Goal: Task Accomplishment & Management: Complete application form

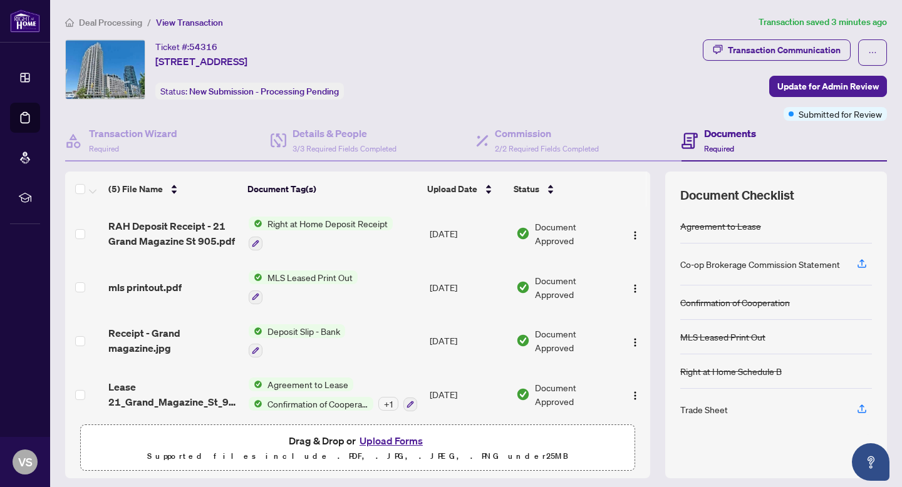
click at [341, 227] on span "Right at Home Deposit Receipt" at bounding box center [327, 224] width 130 height 14
click at [330, 286] on span "Right at Home Deposit Receipt" at bounding box center [326, 284] width 130 height 14
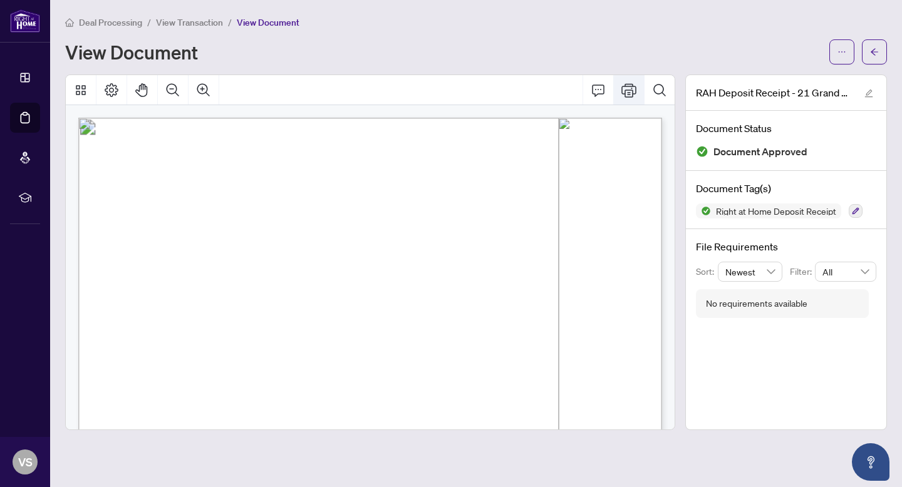
click at [626, 93] on icon "Print" at bounding box center [628, 90] width 15 height 15
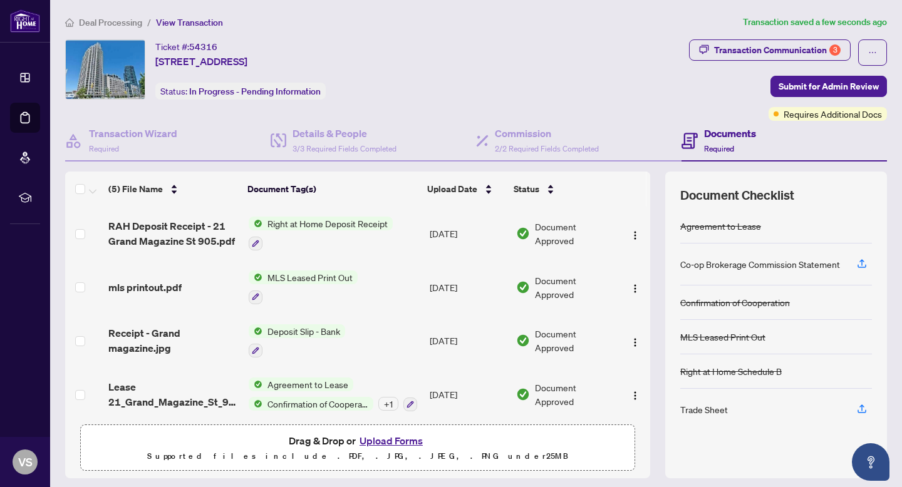
click at [322, 225] on span "Right at Home Deposit Receipt" at bounding box center [327, 224] width 130 height 14
click at [347, 284] on span "Right at Home Deposit Receipt" at bounding box center [326, 284] width 130 height 14
click at [742, 48] on div "Transaction Communication 3" at bounding box center [777, 50] width 127 height 20
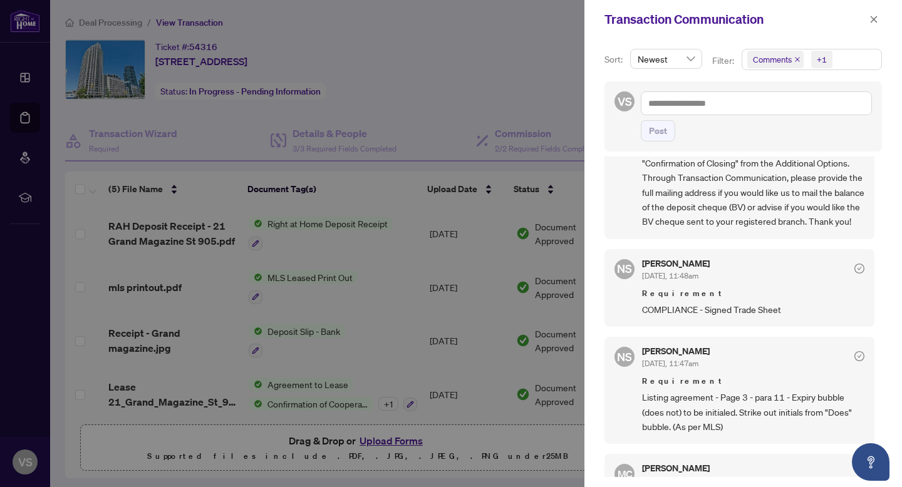
scroll to position [326, 0]
click at [534, 85] on div at bounding box center [451, 243] width 902 height 487
click at [869, 18] on icon "close" at bounding box center [873, 19] width 9 height 9
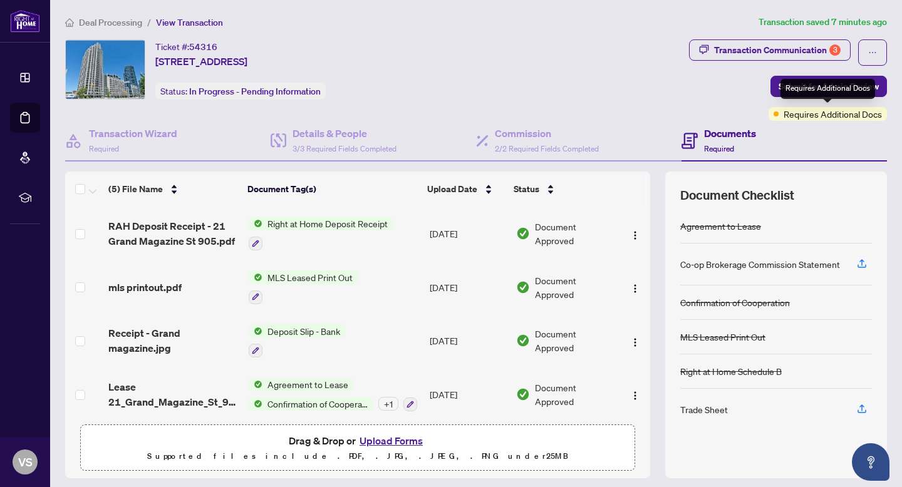
click at [829, 109] on span "Requires Additional Docs" at bounding box center [833, 114] width 98 height 14
click at [825, 121] on div "Documents Required" at bounding box center [783, 141] width 205 height 41
click at [824, 115] on span "Requires Additional Docs" at bounding box center [833, 114] width 98 height 14
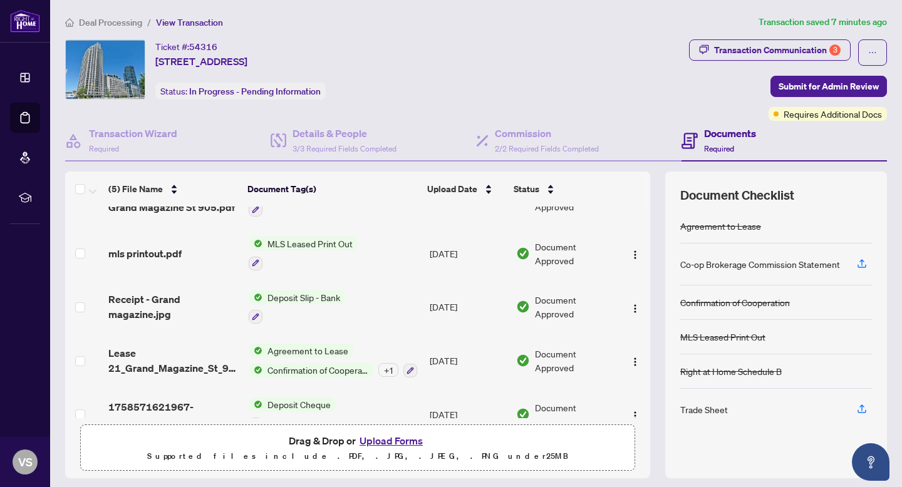
scroll to position [0, 0]
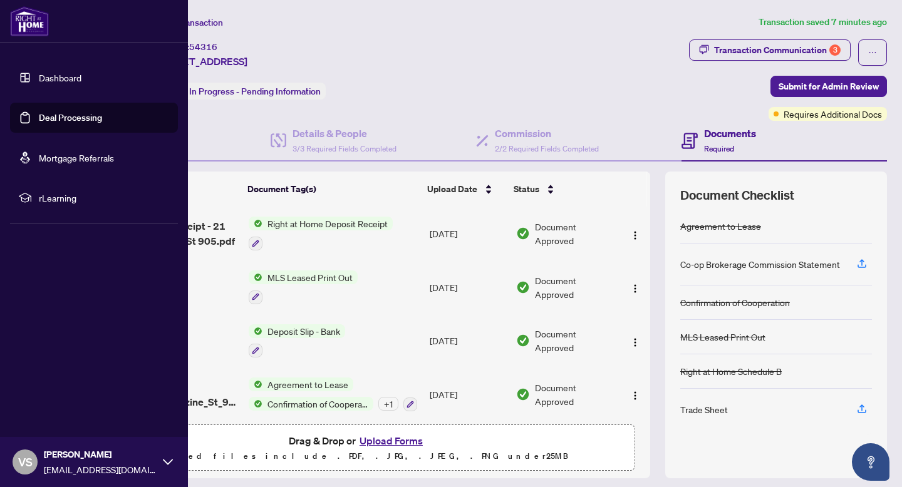
click at [42, 77] on link "Dashboard" at bounding box center [60, 77] width 43 height 11
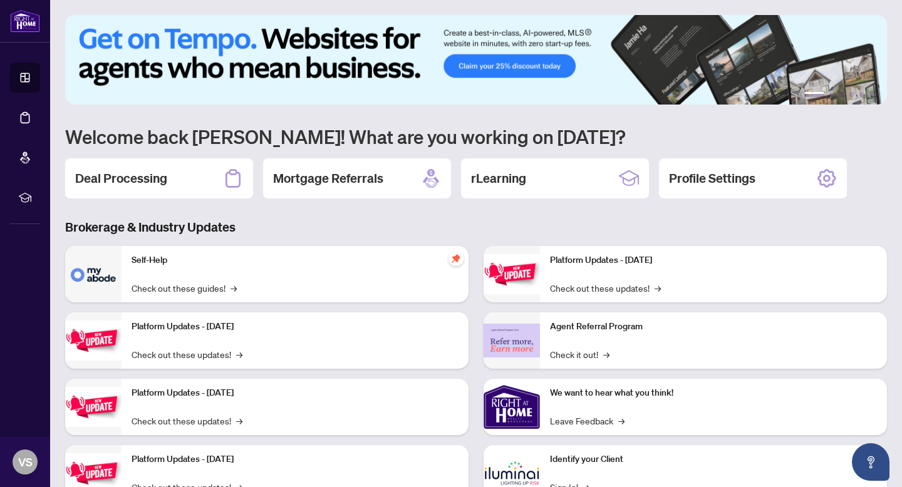
scroll to position [48, 0]
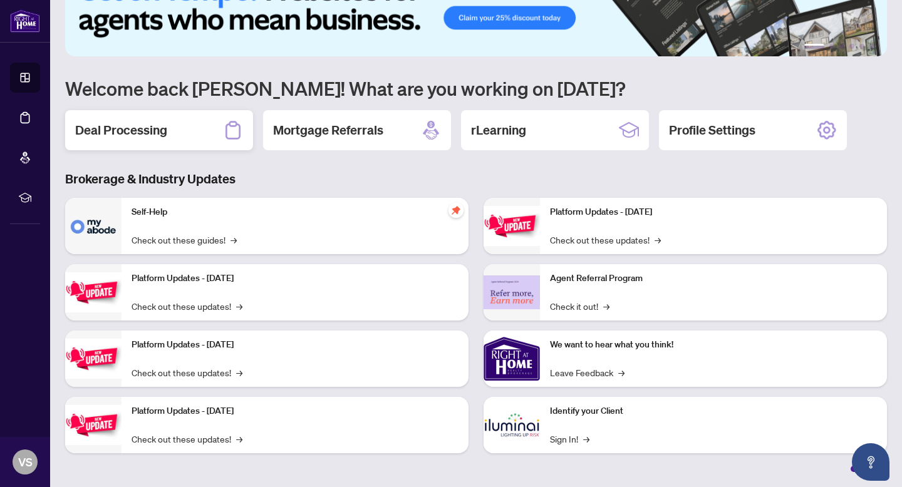
click at [121, 127] on h2 "Deal Processing" at bounding box center [121, 131] width 92 height 18
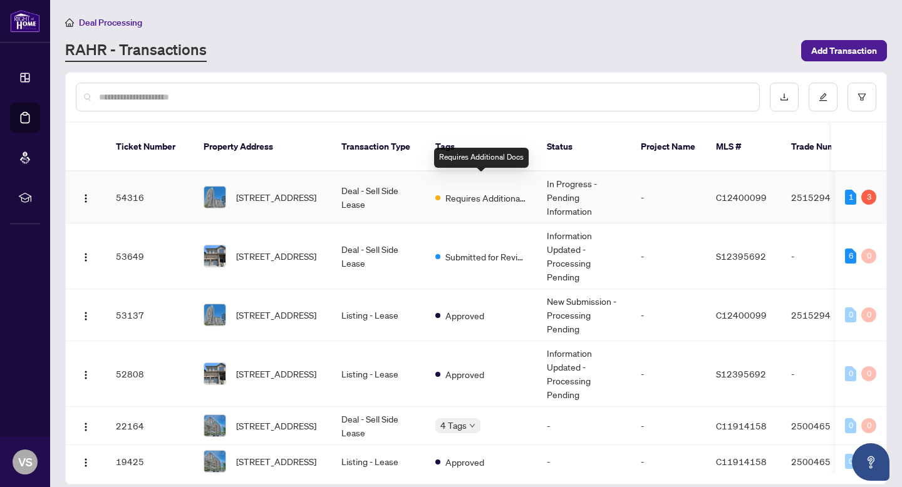
click at [463, 191] on span "Requires Additional Docs" at bounding box center [485, 198] width 81 height 14
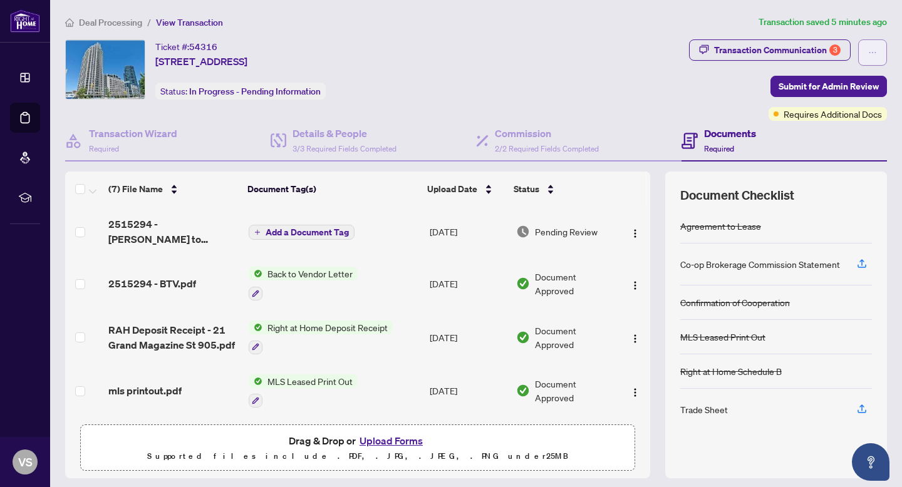
click at [871, 52] on icon "ellipsis" at bounding box center [872, 52] width 9 height 9
click at [574, 100] on div "Ticket #: 54316 905-21 Grand Magazine St, Toronto, Ontario M5V 1B5, Canada Stat…" at bounding box center [375, 79] width 624 height 81
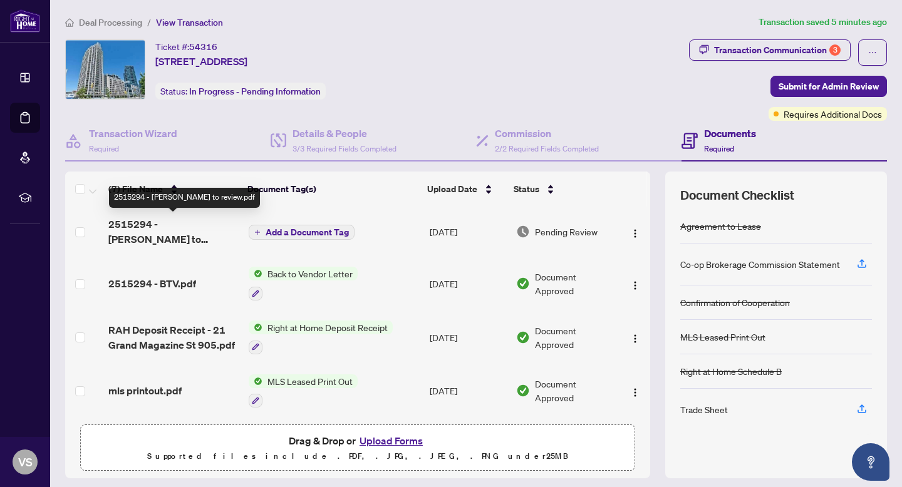
click at [178, 222] on span "2515294 - [PERSON_NAME] to review.pdf" at bounding box center [173, 232] width 130 height 30
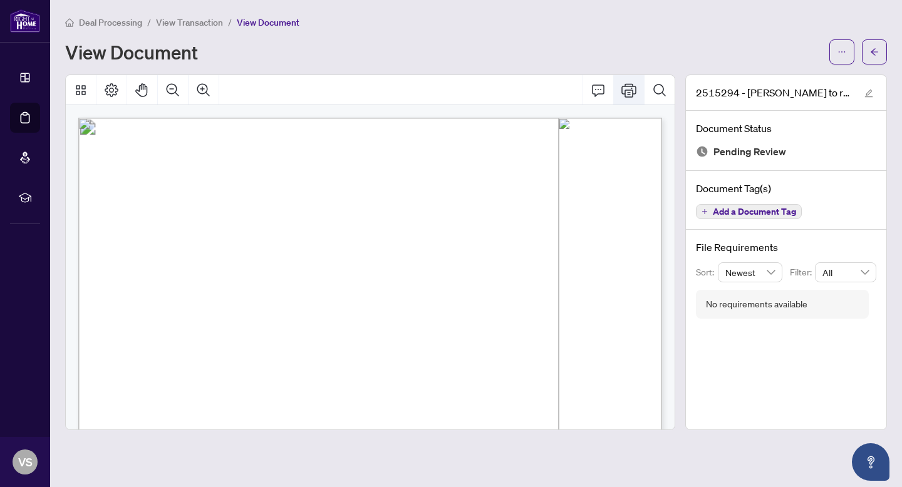
click at [628, 95] on icon "Print" at bounding box center [628, 90] width 15 height 15
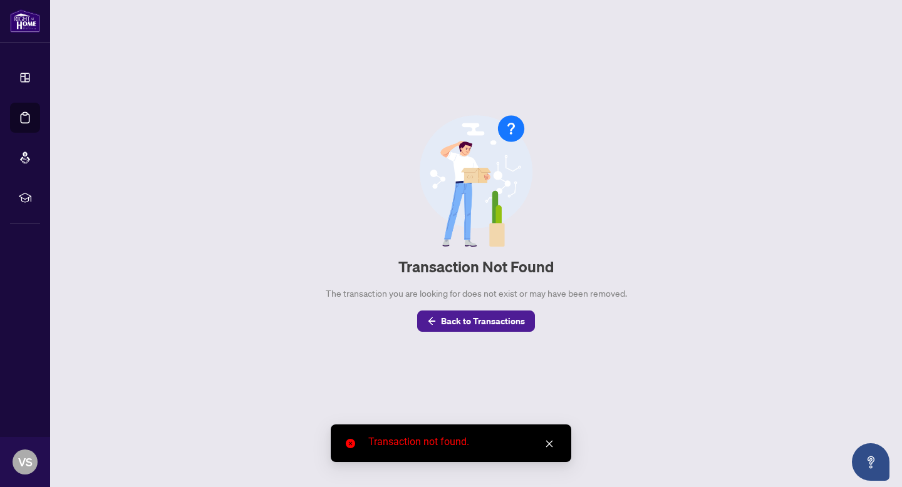
click at [553, 447] on icon "close" at bounding box center [549, 444] width 9 height 9
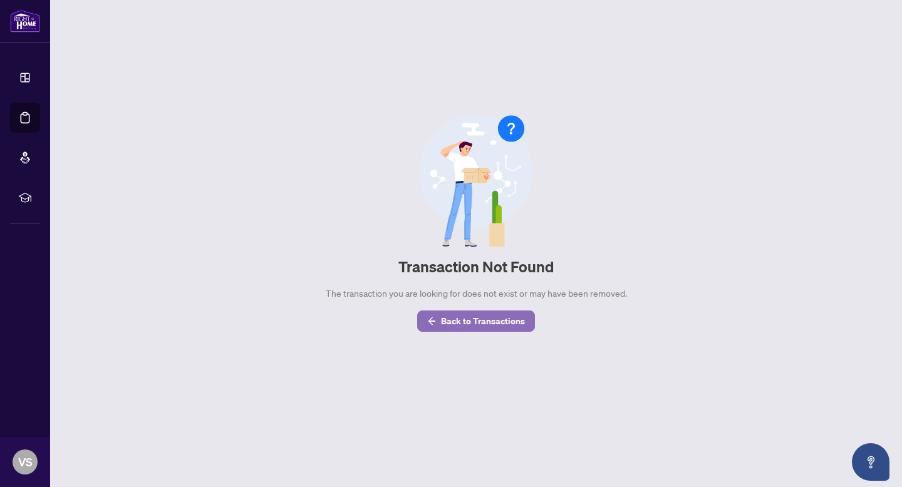
click at [501, 324] on span "Back to Transactions" at bounding box center [483, 321] width 84 height 20
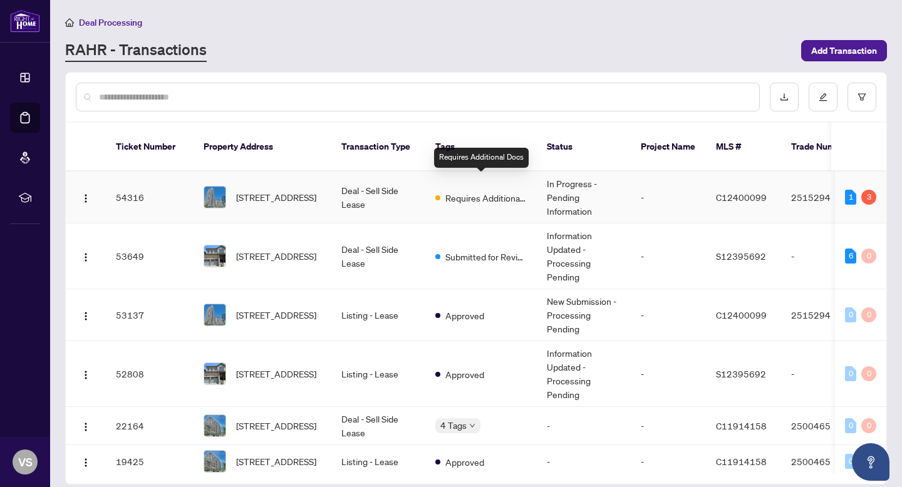
click at [514, 191] on span "Requires Additional Docs" at bounding box center [485, 198] width 81 height 14
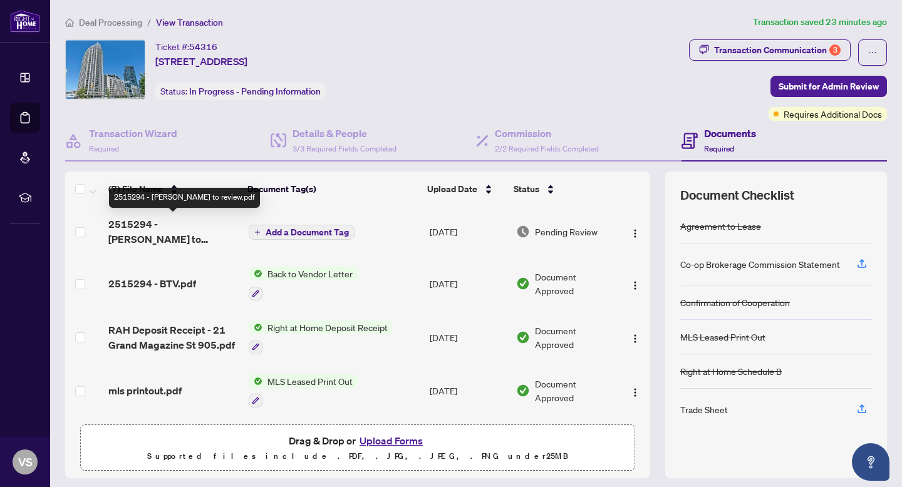
click at [178, 225] on span "2515294 - [PERSON_NAME] to review.pdf" at bounding box center [173, 232] width 130 height 30
click at [338, 228] on span "Add a Document Tag" at bounding box center [307, 232] width 83 height 9
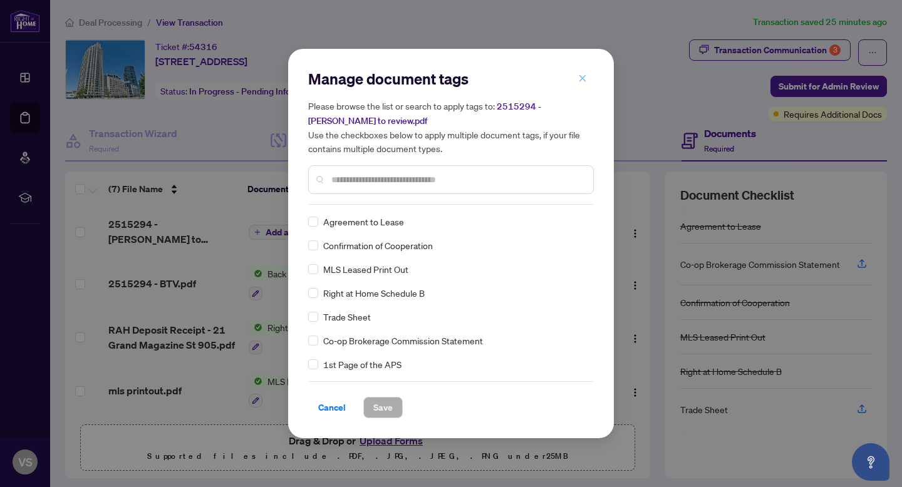
click at [584, 76] on icon "close" at bounding box center [582, 78] width 9 height 9
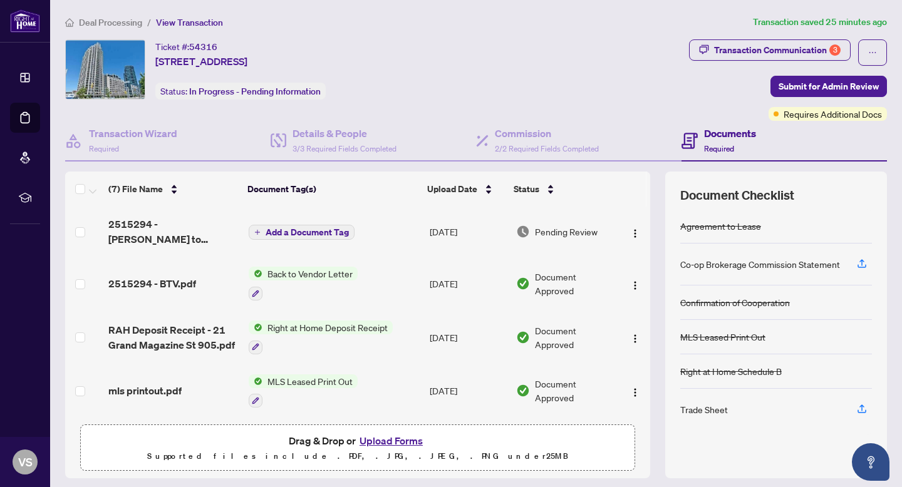
click at [389, 440] on button "Upload Forms" at bounding box center [391, 441] width 71 height 16
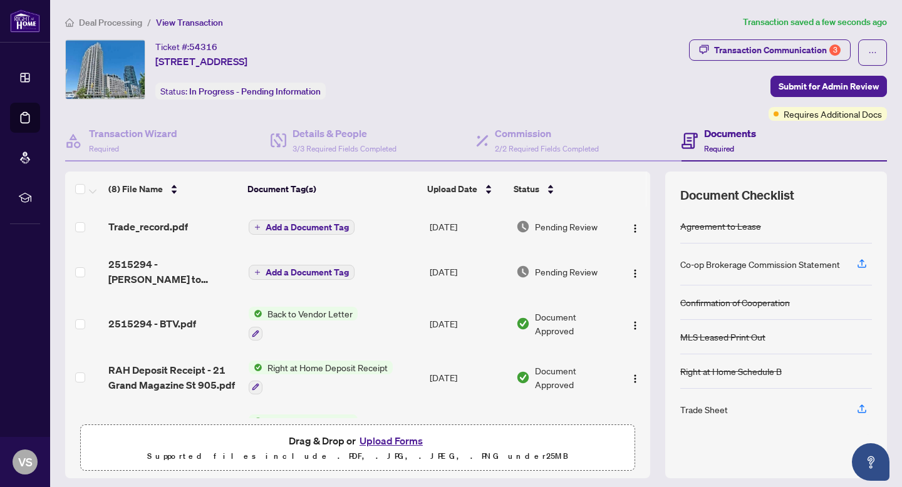
click at [339, 225] on span "Add a Document Tag" at bounding box center [307, 227] width 83 height 9
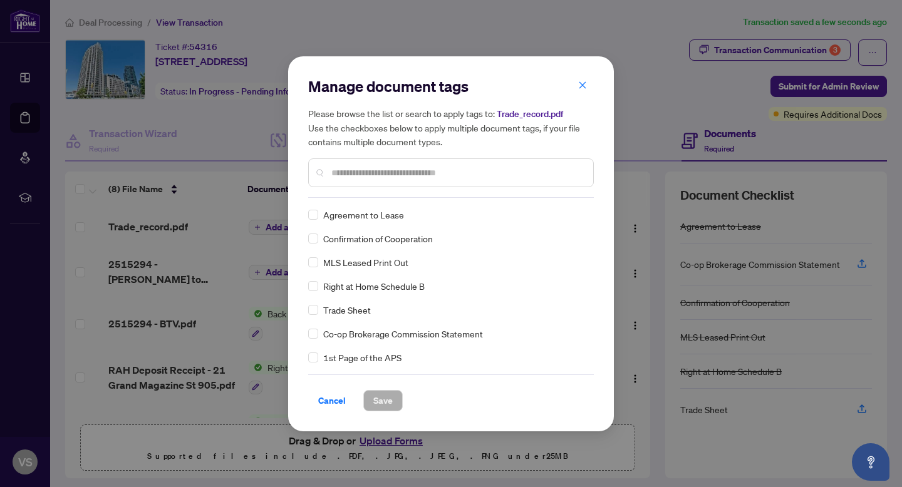
click at [319, 311] on div "Trade Sheet" at bounding box center [447, 310] width 278 height 14
click at [388, 403] on span "Save" at bounding box center [382, 401] width 19 height 20
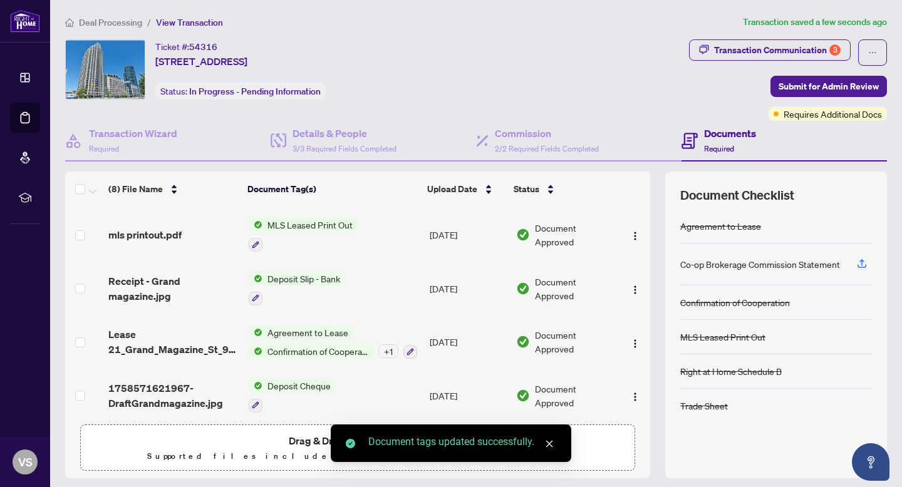
scroll to position [214, 0]
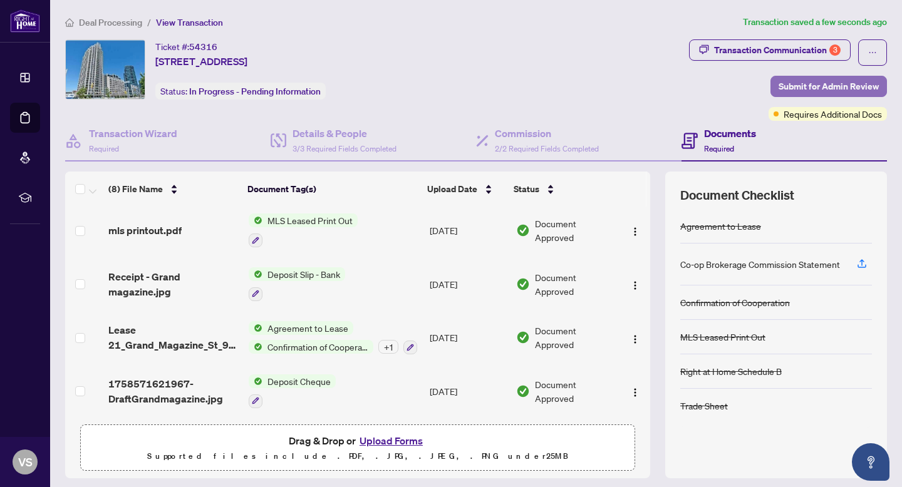
click at [821, 83] on span "Submit for Admin Review" at bounding box center [829, 86] width 100 height 20
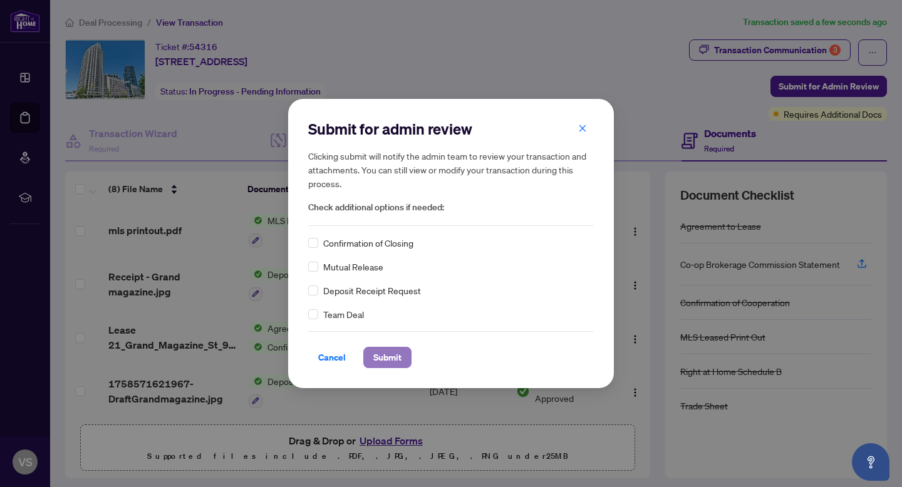
click at [385, 354] on span "Submit" at bounding box center [387, 358] width 28 height 20
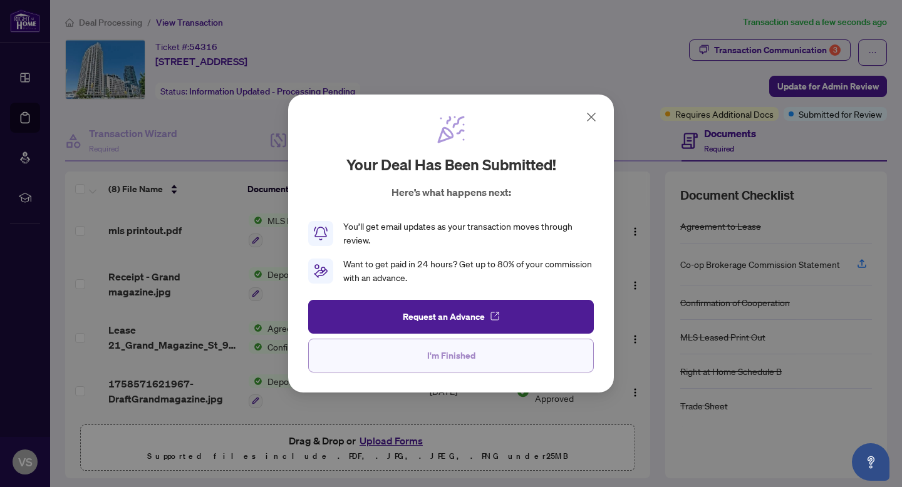
click at [438, 368] on button "I'm Finished" at bounding box center [451, 356] width 286 height 34
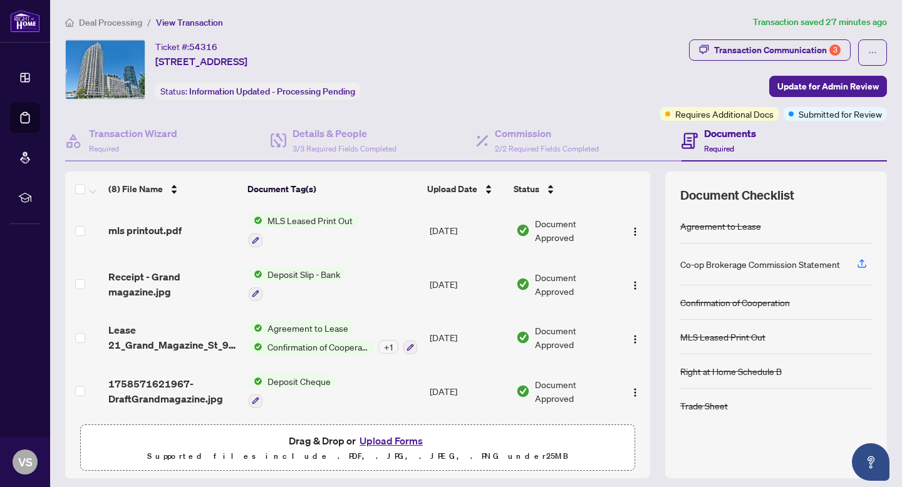
click at [400, 437] on button "Upload Forms" at bounding box center [391, 441] width 71 height 16
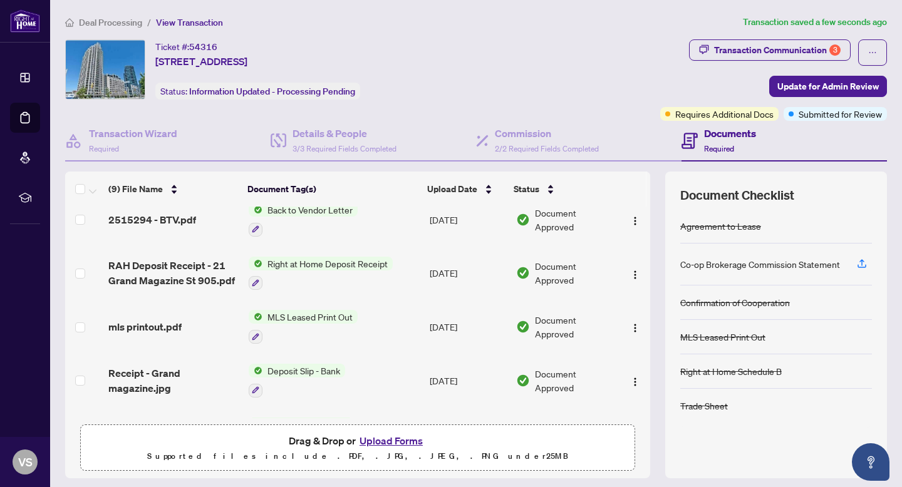
scroll to position [0, 0]
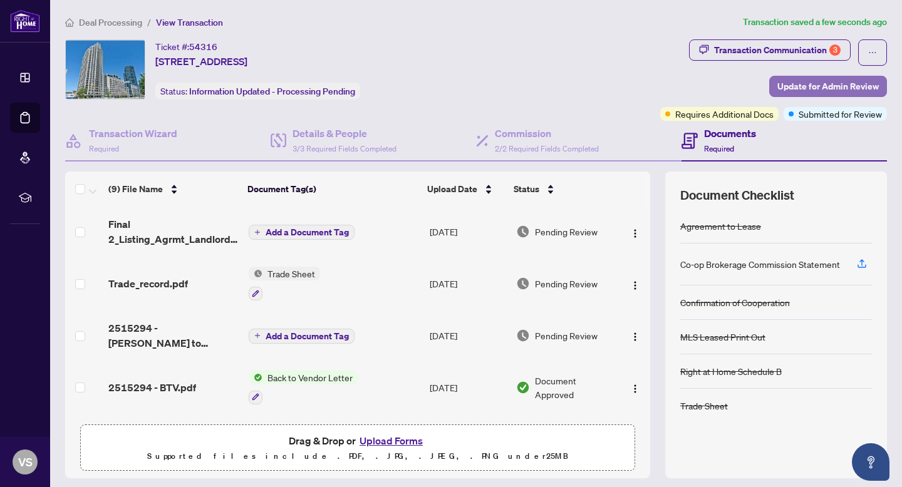
click at [834, 82] on span "Update for Admin Review" at bounding box center [827, 86] width 101 height 20
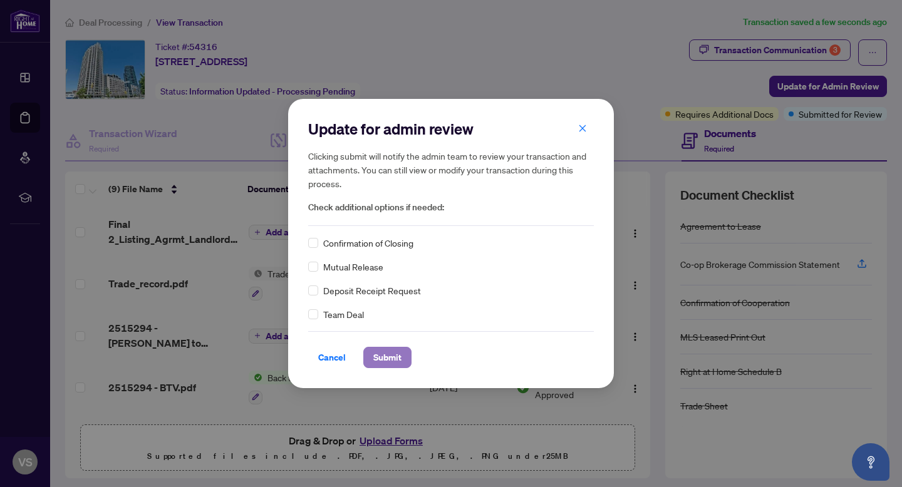
click at [385, 355] on span "Submit" at bounding box center [387, 358] width 28 height 20
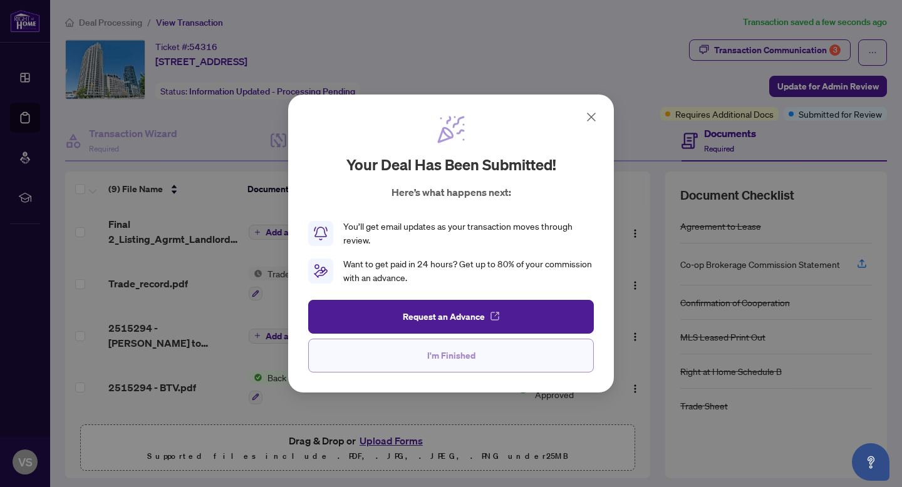
click at [439, 361] on span "I'm Finished" at bounding box center [451, 356] width 48 height 20
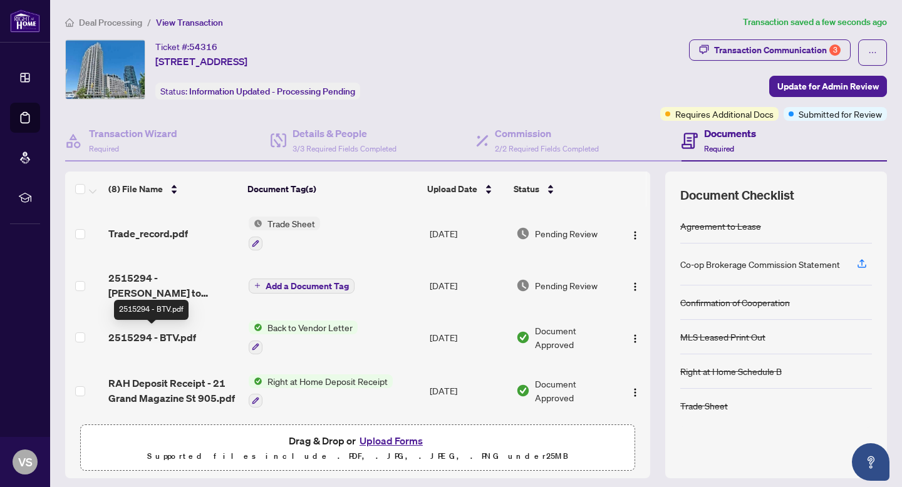
click at [168, 333] on span "2515294 - BTV.pdf" at bounding box center [152, 337] width 88 height 15
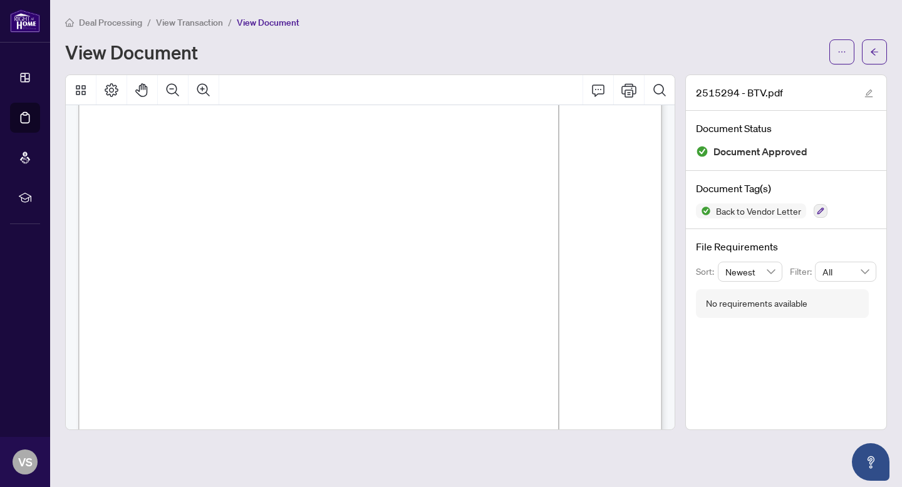
scroll to position [127, 0]
click at [626, 90] on icon "Print" at bounding box center [628, 90] width 15 height 15
